Goal: Navigation & Orientation: Find specific page/section

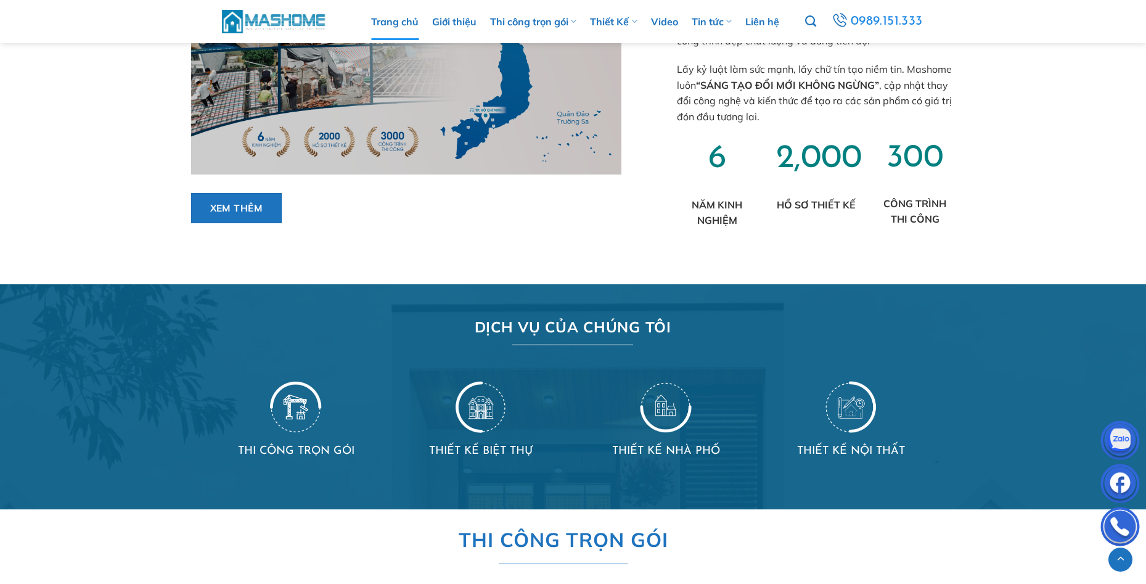
scroll to position [431, 0]
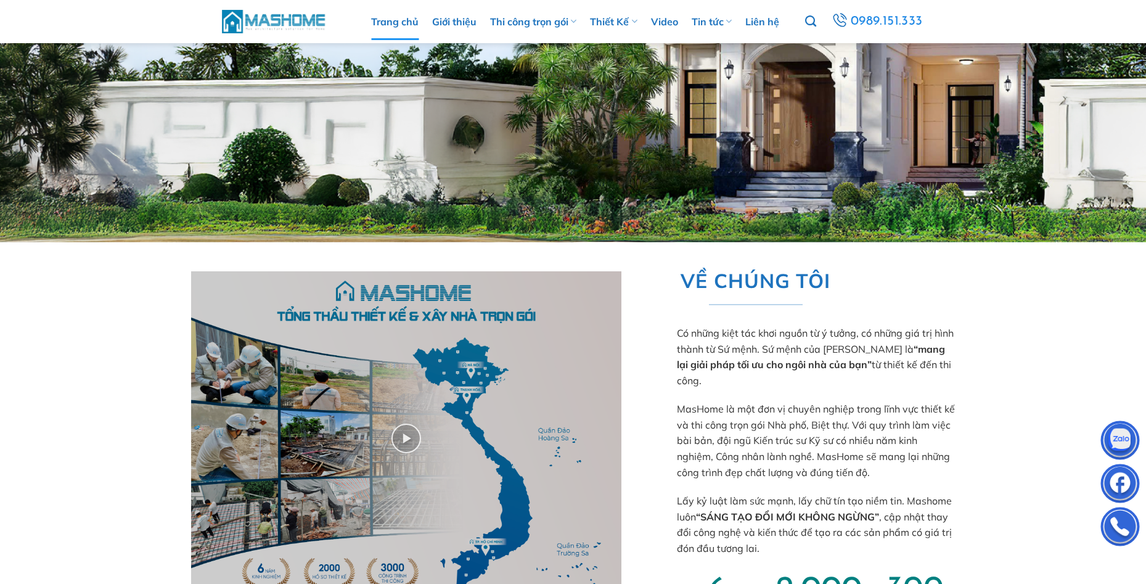
drag, startPoint x: 46, startPoint y: 342, endPoint x: 132, endPoint y: 285, distance: 104.1
click at [46, 342] on div "Xem thêm VỀ CHÚNG TÔI Có những kiệt tác khơi nguồn từ ý tưởng, có những giá trị…" at bounding box center [573, 469] width 1146 height 455
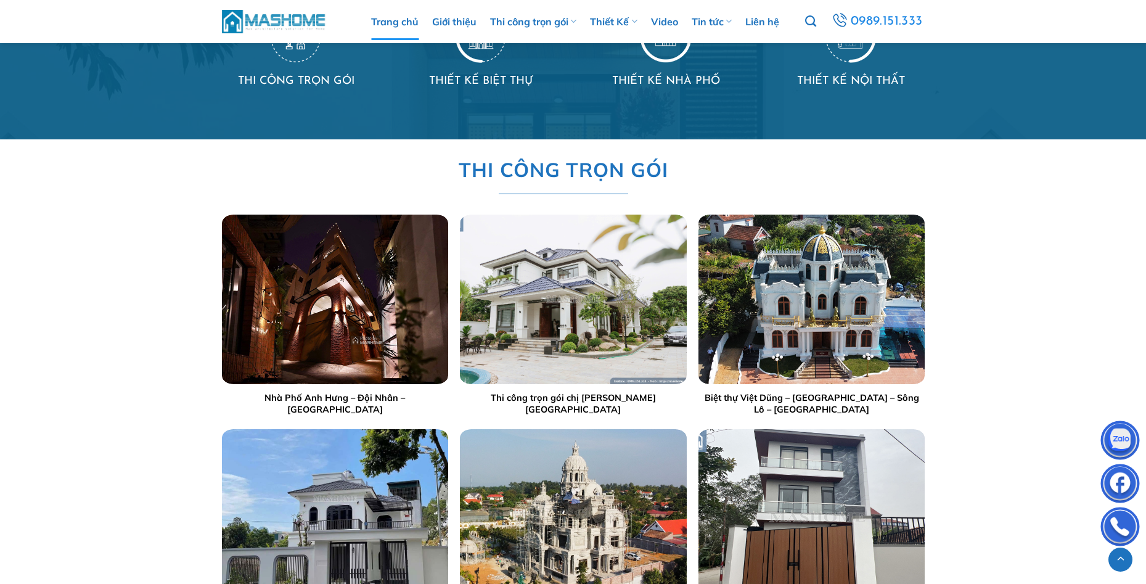
scroll to position [863, 0]
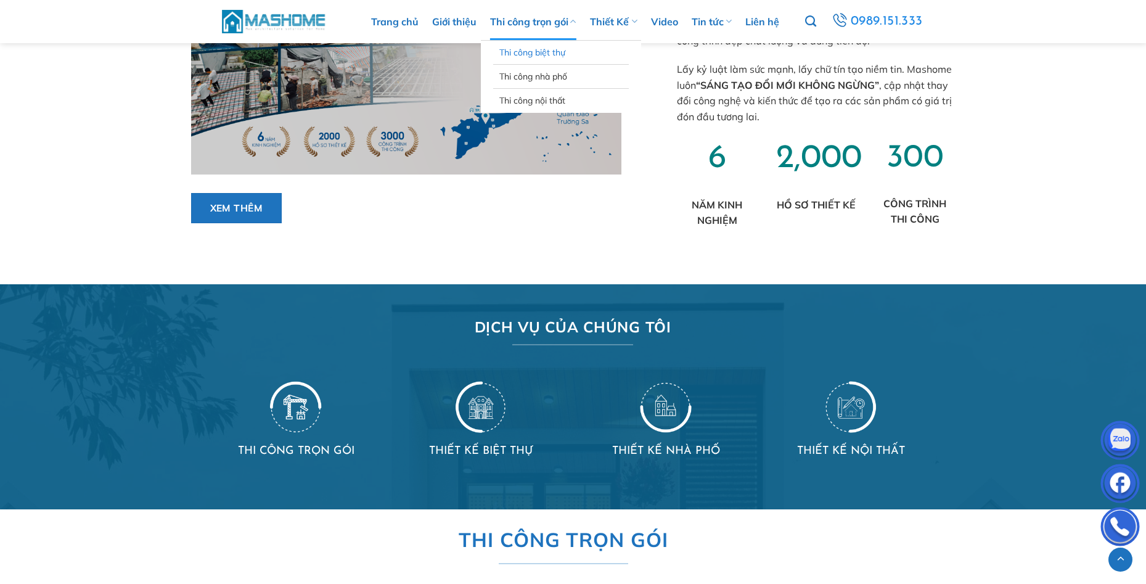
click at [545, 47] on link "Thi công biệt thự" at bounding box center [560, 52] width 123 height 23
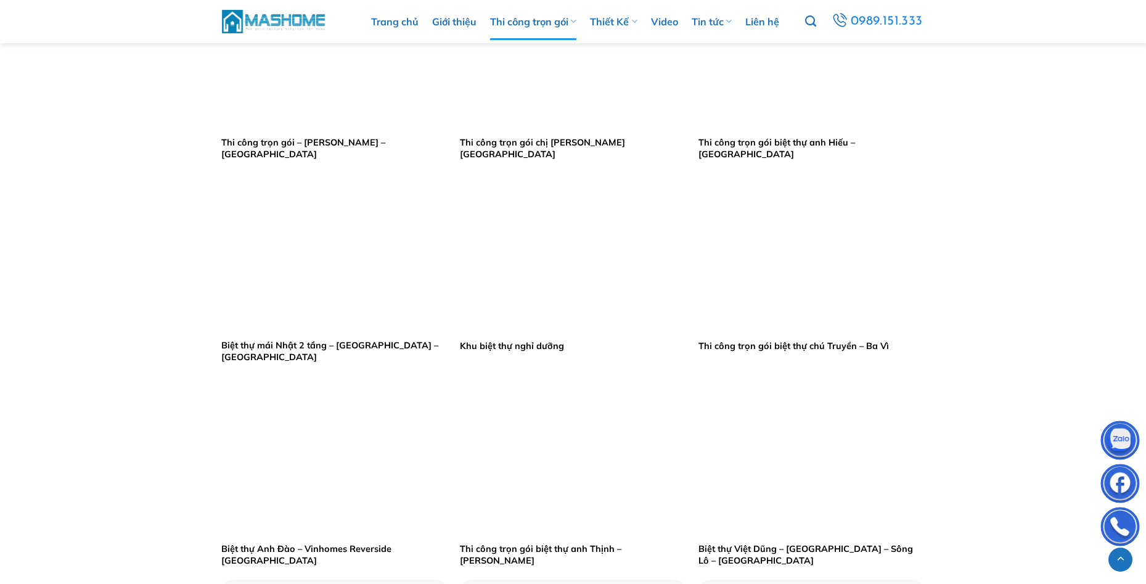
scroll to position [678, 0]
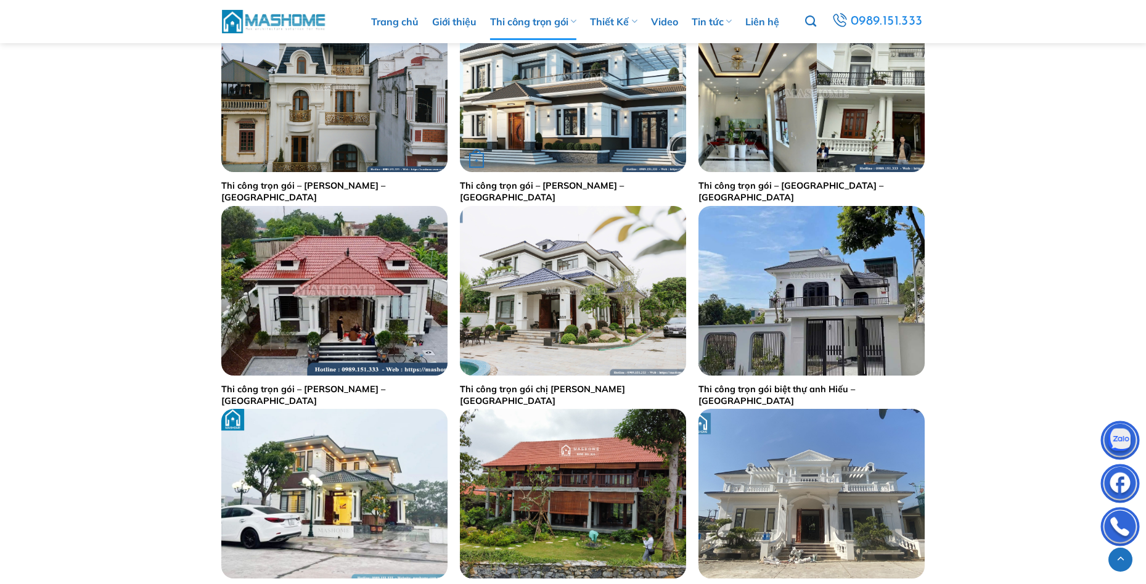
click at [571, 112] on img "Thi công trọn gói - Anh Hiếu - Thanh Hoá" at bounding box center [573, 86] width 226 height 169
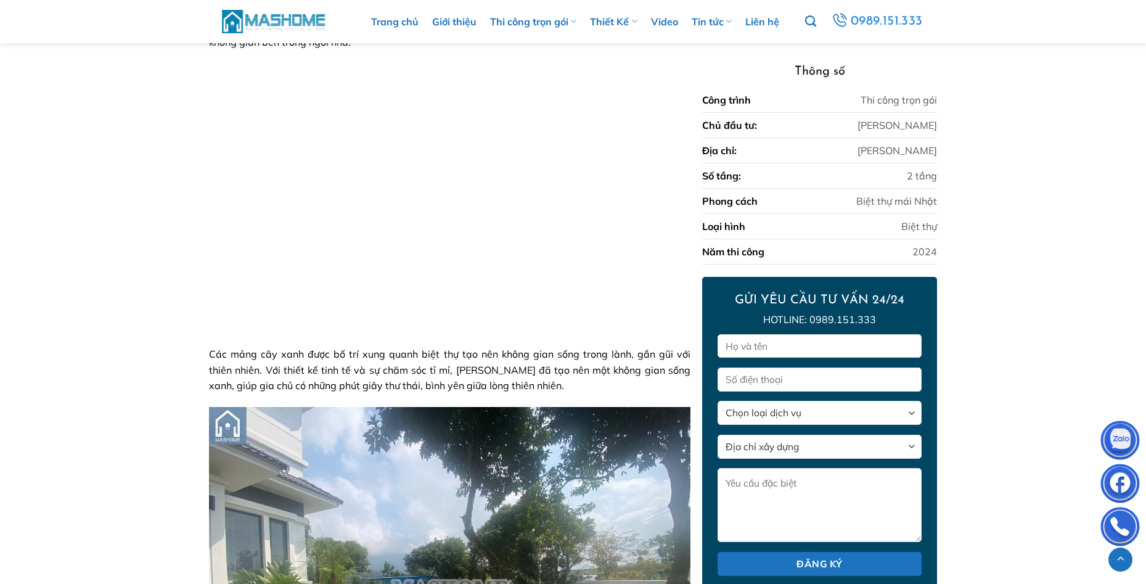
scroll to position [1171, 0]
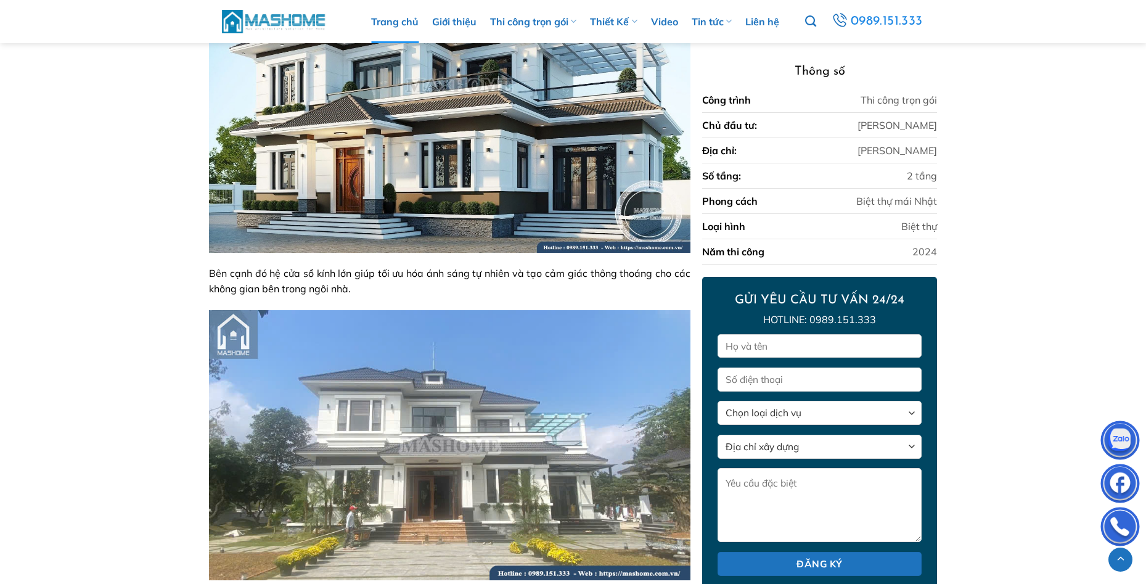
click at [410, 23] on link "Trang chủ" at bounding box center [394, 21] width 47 height 43
